Goal: Find specific page/section: Find specific page/section

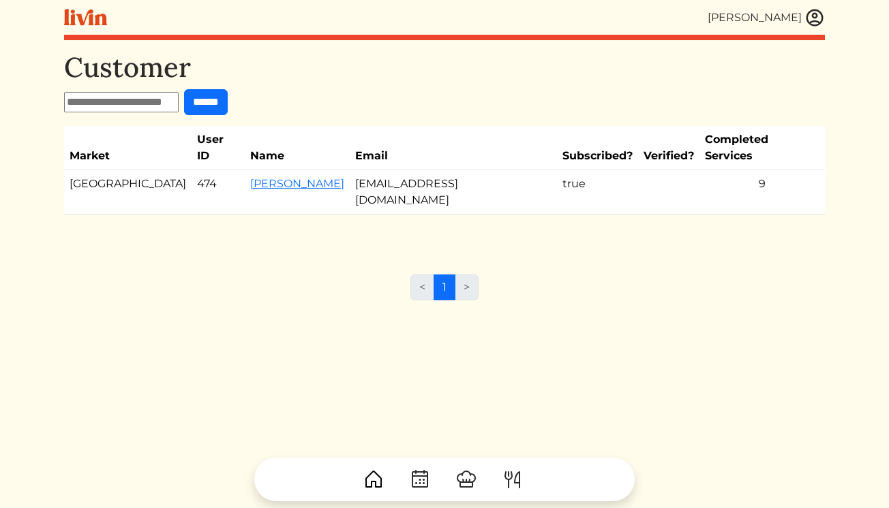
click at [819, 16] on img at bounding box center [814, 17] width 20 height 20
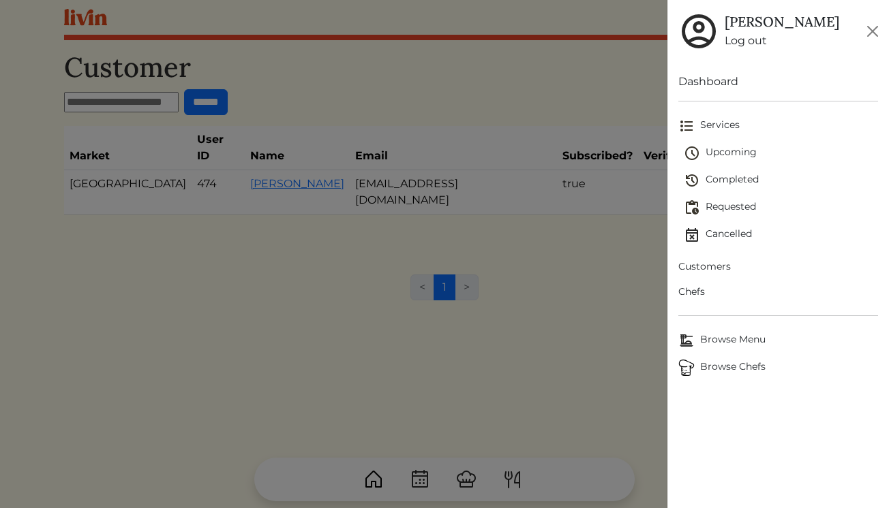
click at [716, 264] on span "Customers" at bounding box center [778, 267] width 200 height 14
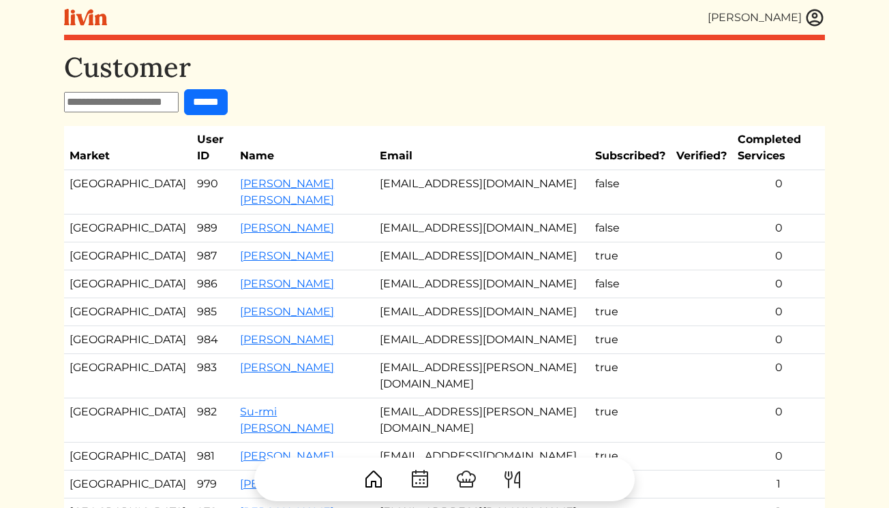
click at [826, 14] on div "[PERSON_NAME] [PERSON_NAME] Log out Dashboard Services Upcoming Completed Reque…" at bounding box center [444, 403] width 777 height 806
click at [816, 15] on img at bounding box center [814, 17] width 20 height 20
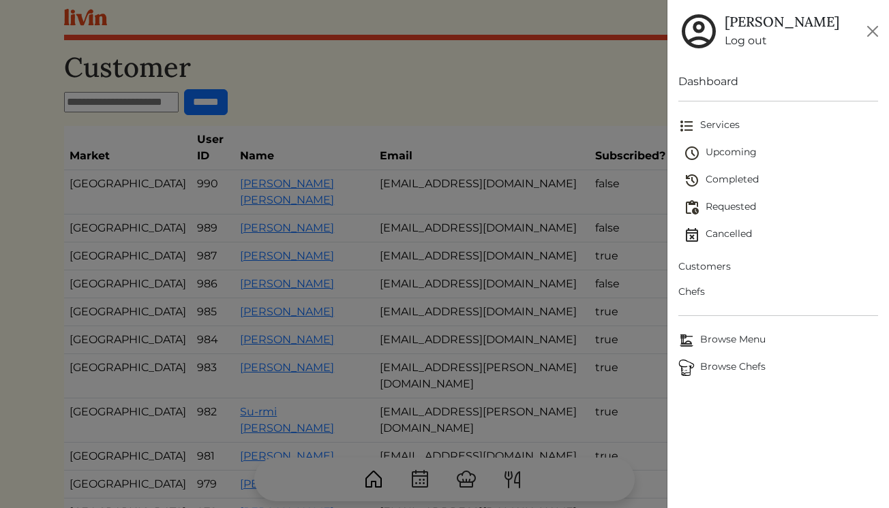
click at [719, 155] on span "Upcoming" at bounding box center [781, 153] width 194 height 16
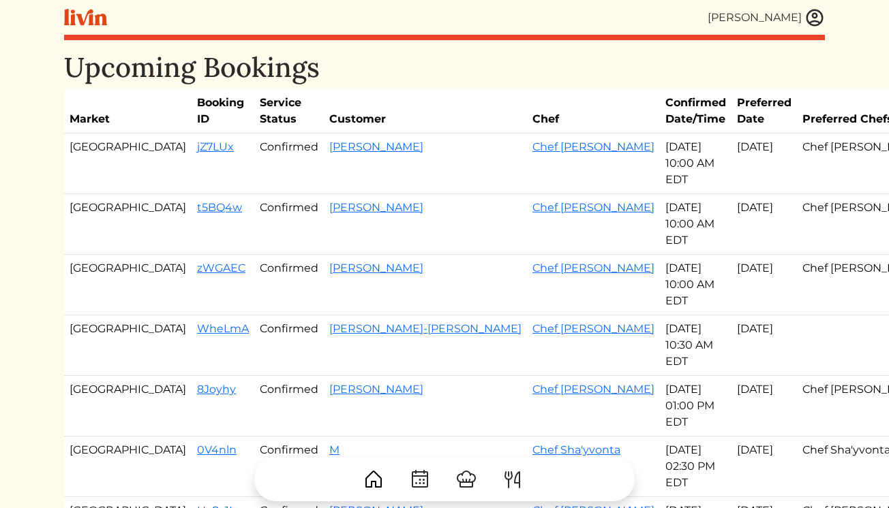
click at [821, 19] on img at bounding box center [814, 17] width 20 height 20
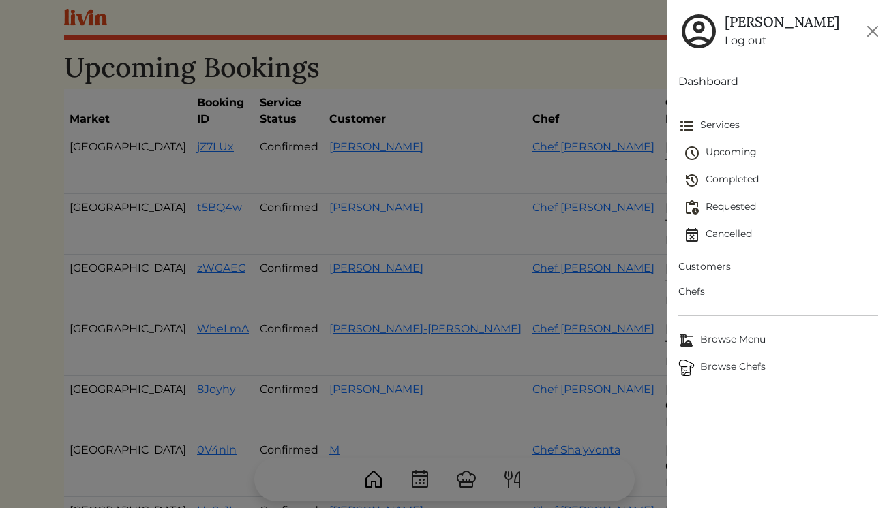
click at [720, 154] on span "Upcoming" at bounding box center [781, 153] width 194 height 16
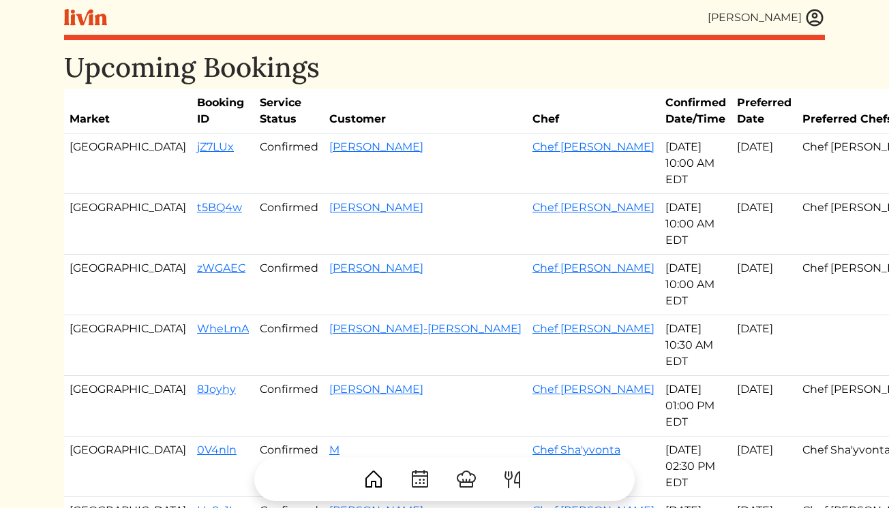
click at [806, 14] on img at bounding box center [814, 17] width 20 height 20
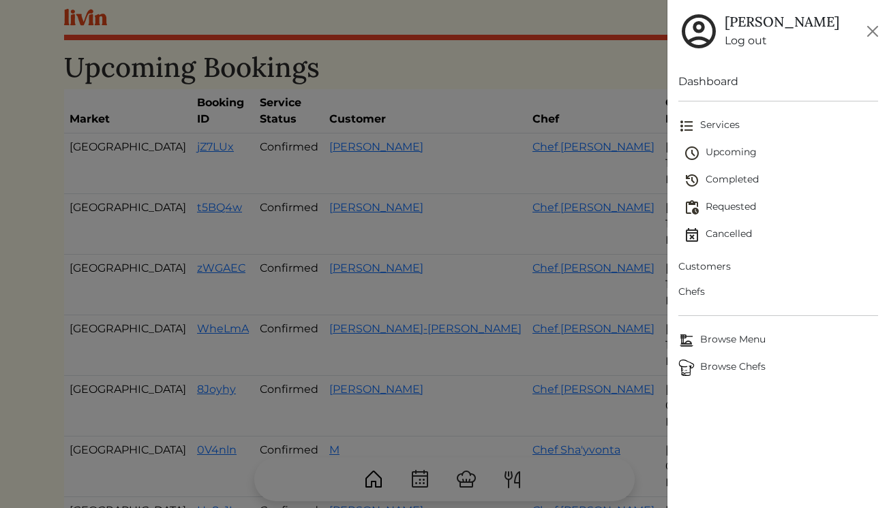
click at [714, 267] on span "Customers" at bounding box center [778, 267] width 200 height 14
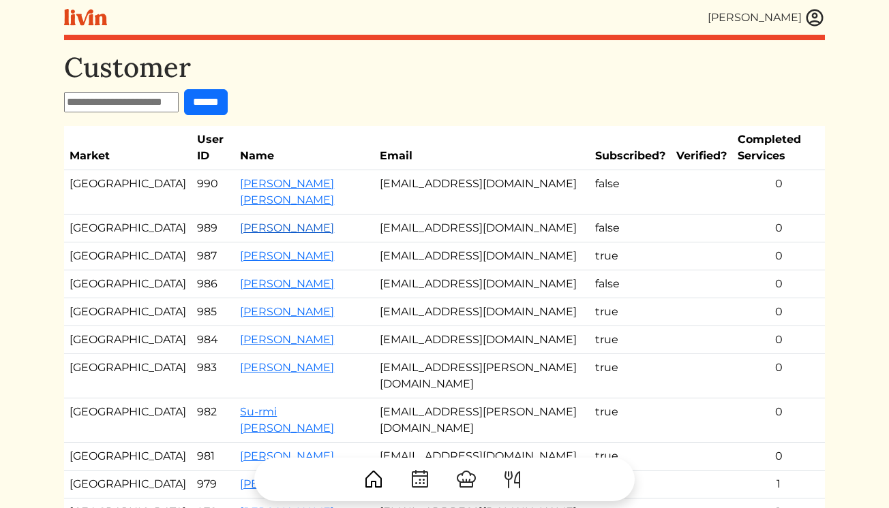
click at [240, 234] on link "[PERSON_NAME]" at bounding box center [287, 227] width 94 height 13
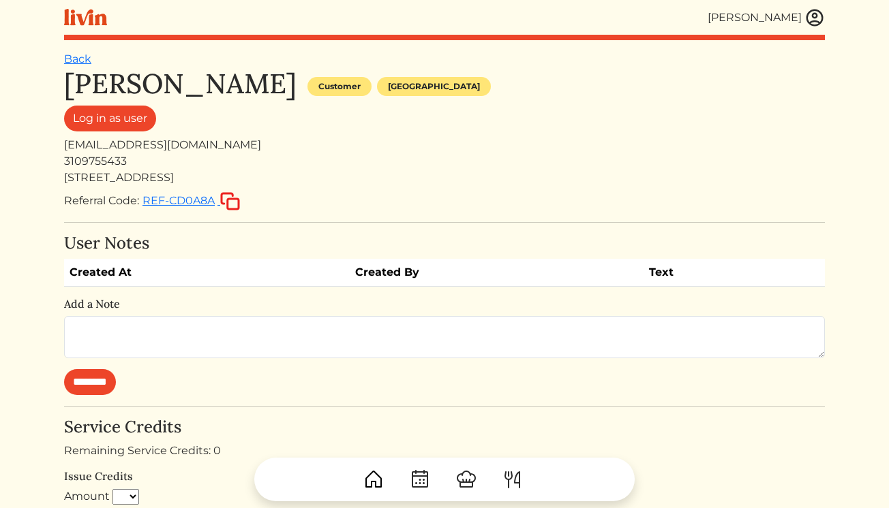
click at [111, 180] on div "[STREET_ADDRESS]" at bounding box center [444, 178] width 761 height 16
copy div "[STREET_ADDRESS]"
click at [241, 166] on div "3109755433" at bounding box center [444, 161] width 761 height 16
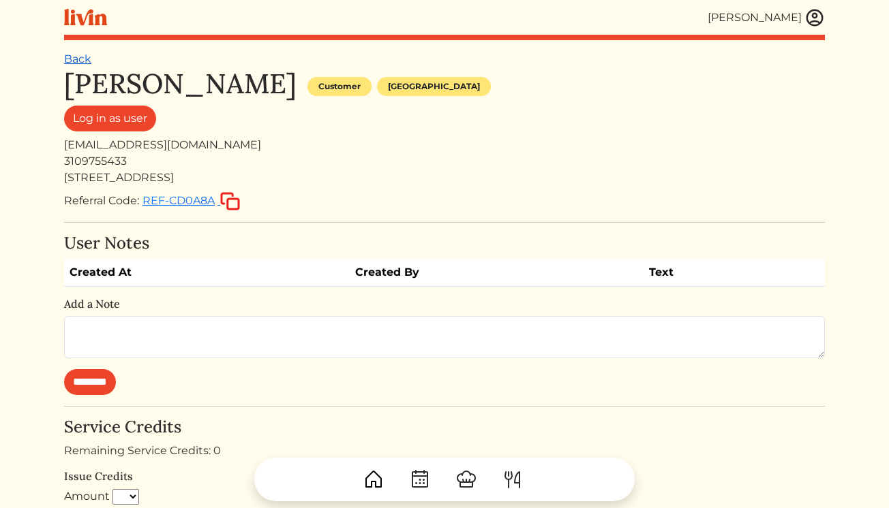
click at [88, 61] on link "Back" at bounding box center [77, 58] width 27 height 13
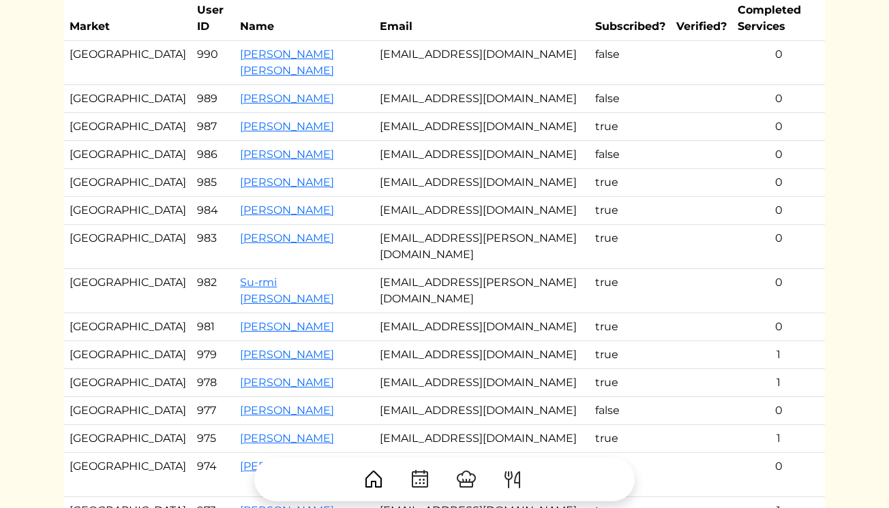
scroll to position [136, 0]
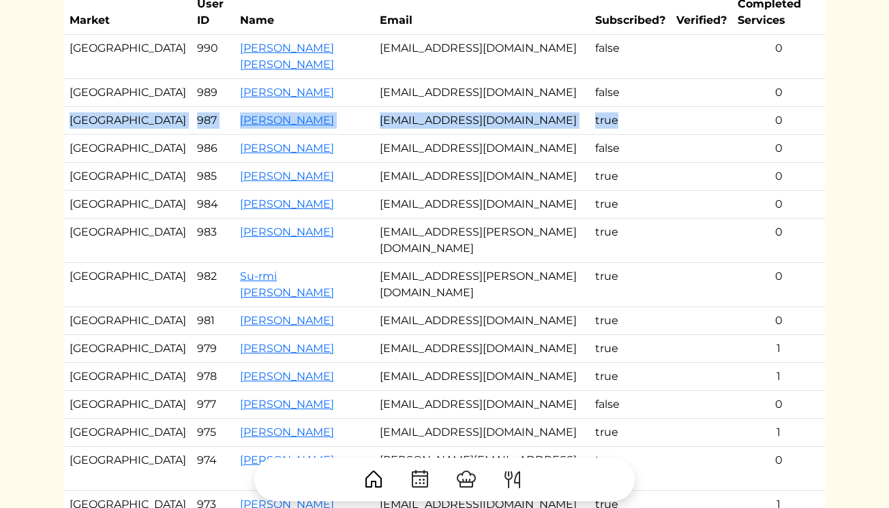
drag, startPoint x: 71, startPoint y: 134, endPoint x: 587, endPoint y: 155, distance: 517.0
click at [587, 135] on tr "Los Angeles 987 [PERSON_NAME] [EMAIL_ADDRESS][DOMAIN_NAME] true 0" at bounding box center [444, 121] width 761 height 28
copy tr "Los Angeles 987 [PERSON_NAME] [EMAIL_ADDRESS][DOMAIN_NAME] true"
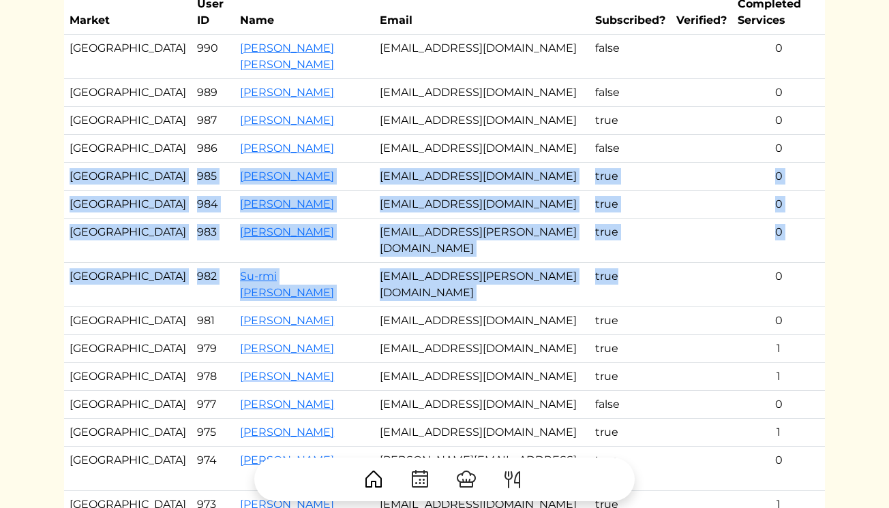
drag, startPoint x: 72, startPoint y: 207, endPoint x: 582, endPoint y: 352, distance: 530.7
click at [582, 352] on tbody "Los Angeles 990 [PERSON_NAME] [PERSON_NAME] [EMAIL_ADDRESS][DOMAIN_NAME] false …" at bounding box center [444, 277] width 761 height 485
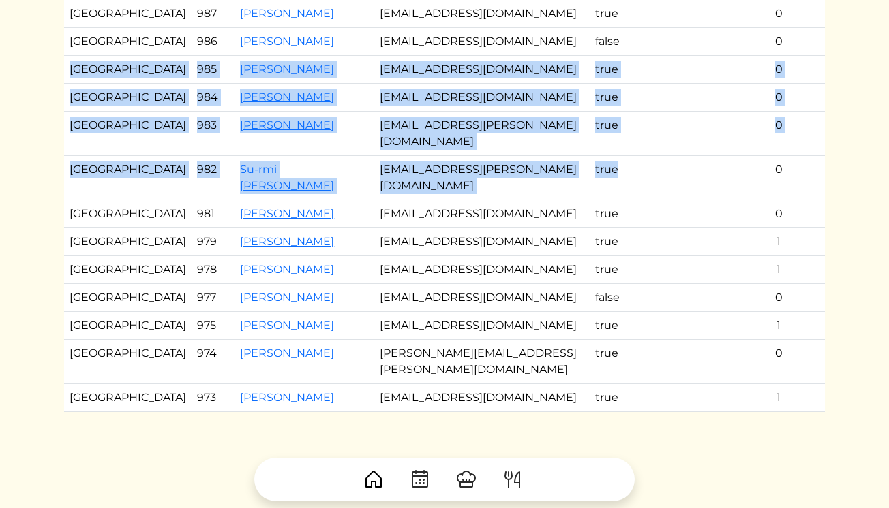
scroll to position [243, 0]
copy tbody "Los Angeles 985 [PERSON_NAME] [EMAIL_ADDRESS][DOMAIN_NAME] true 0 [GEOGRAPHIC_D…"
click at [674, 83] on td at bounding box center [701, 69] width 61 height 28
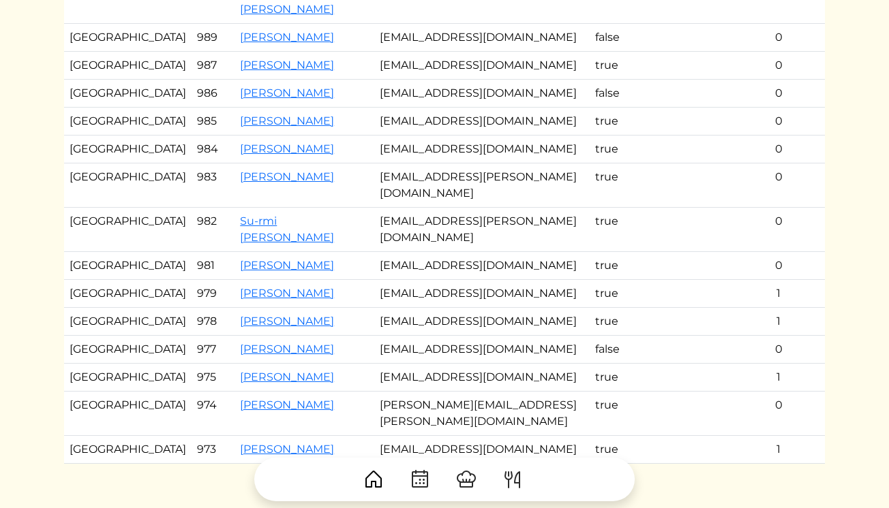
scroll to position [0, 0]
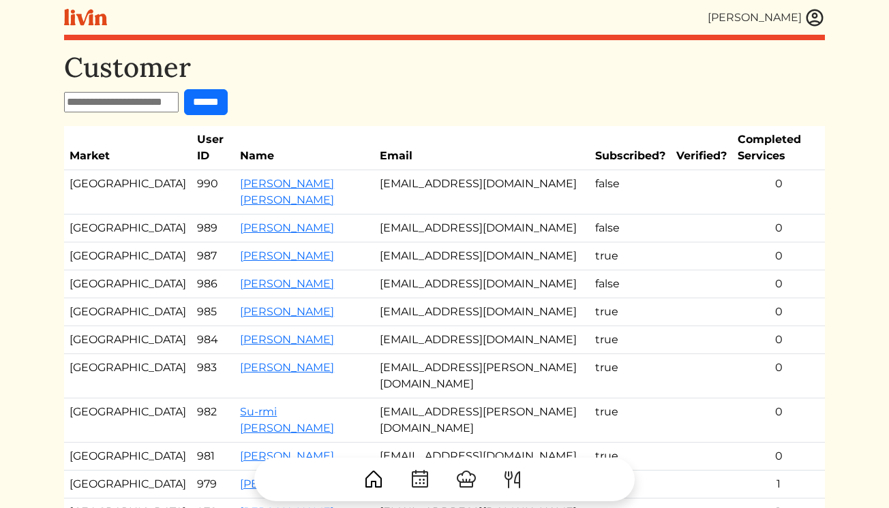
click at [814, 14] on img at bounding box center [814, 17] width 20 height 20
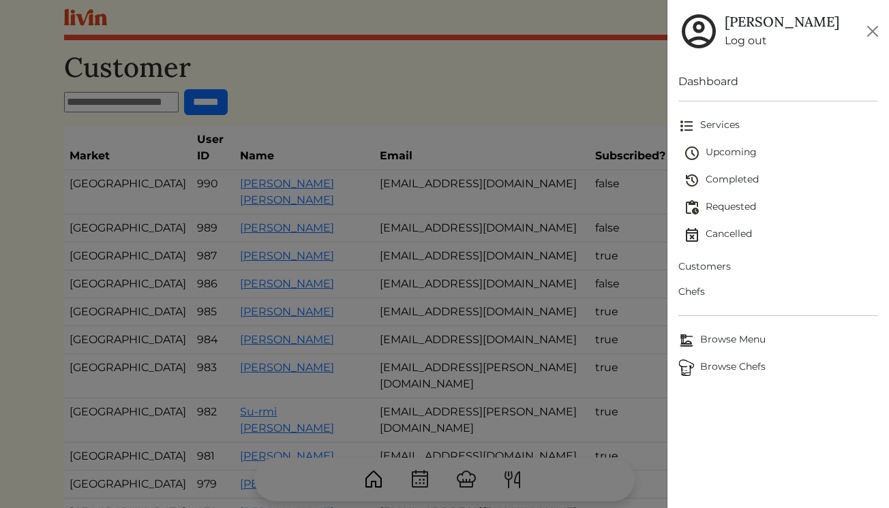
click at [716, 153] on span "Upcoming" at bounding box center [781, 153] width 194 height 16
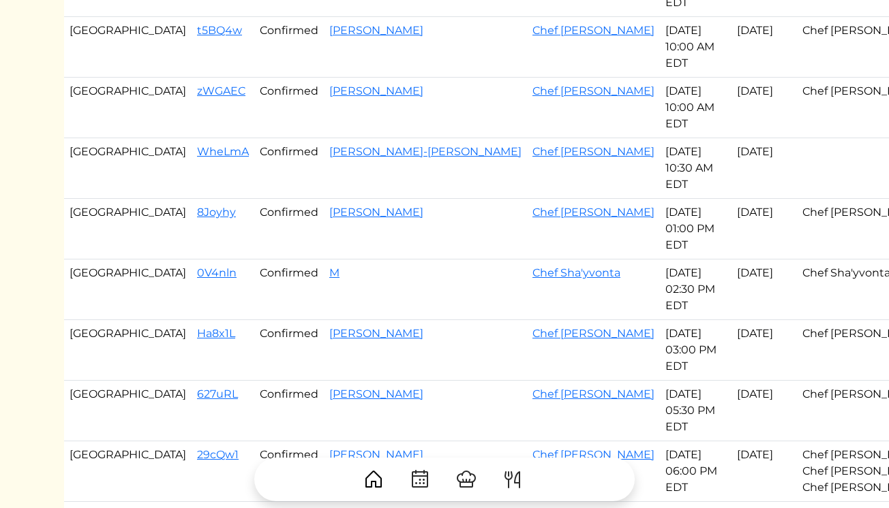
scroll to position [183, 0]
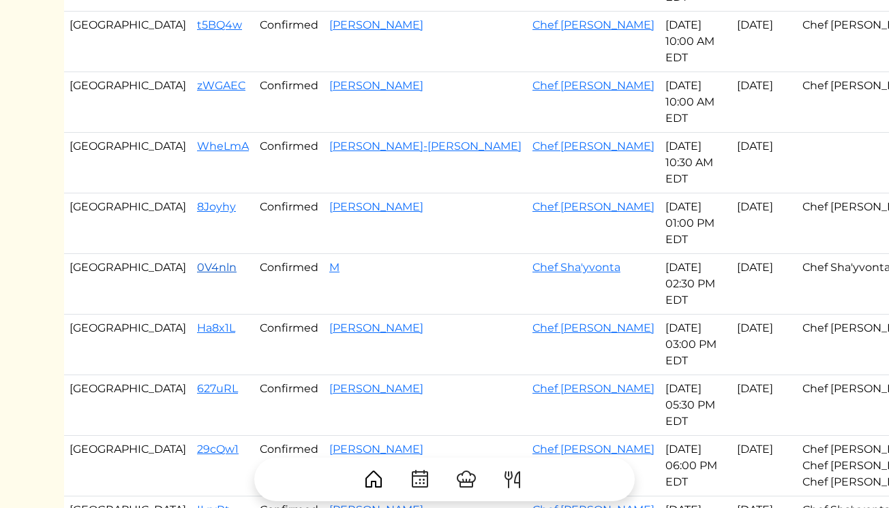
click at [197, 266] on link "0V4nln" at bounding box center [217, 267] width 40 height 13
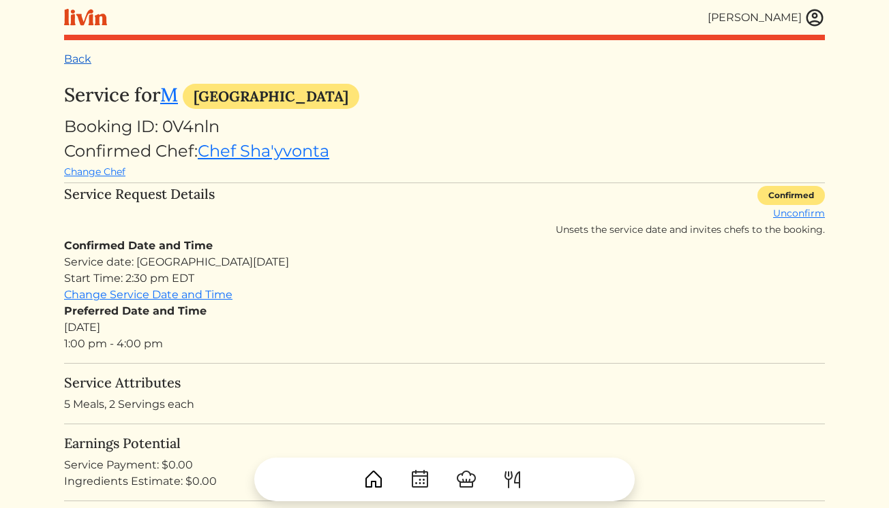
click at [87, 55] on link "Back" at bounding box center [77, 58] width 27 height 13
